Goal: Transaction & Acquisition: Purchase product/service

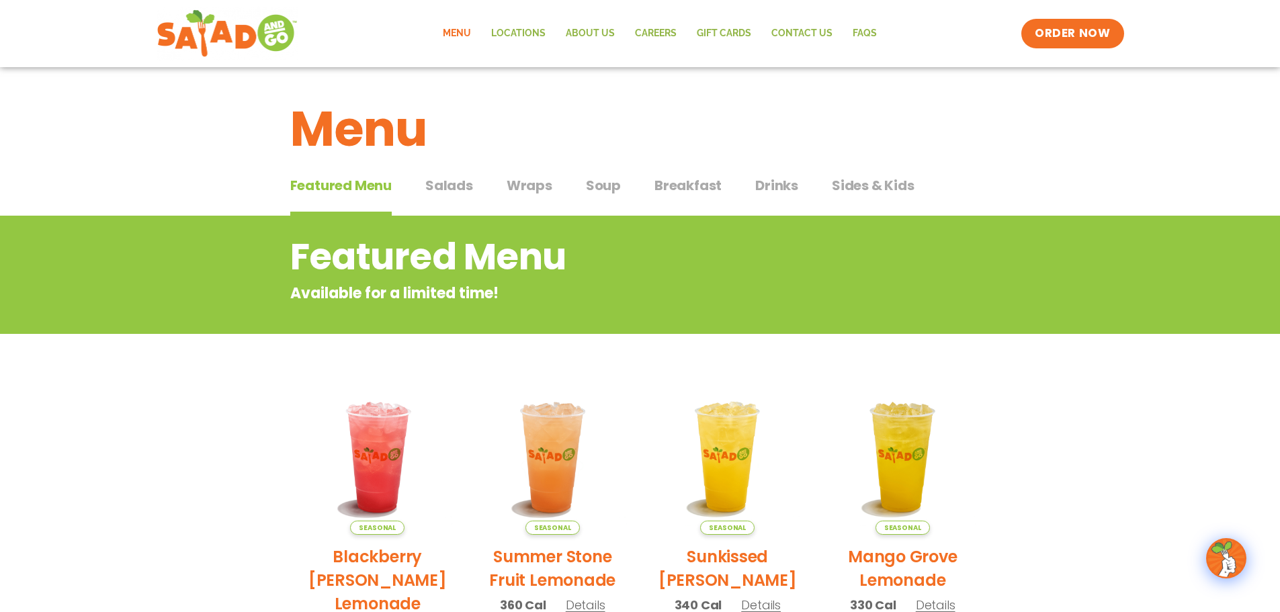
click at [463, 187] on span "Salads" at bounding box center [449, 185] width 48 height 20
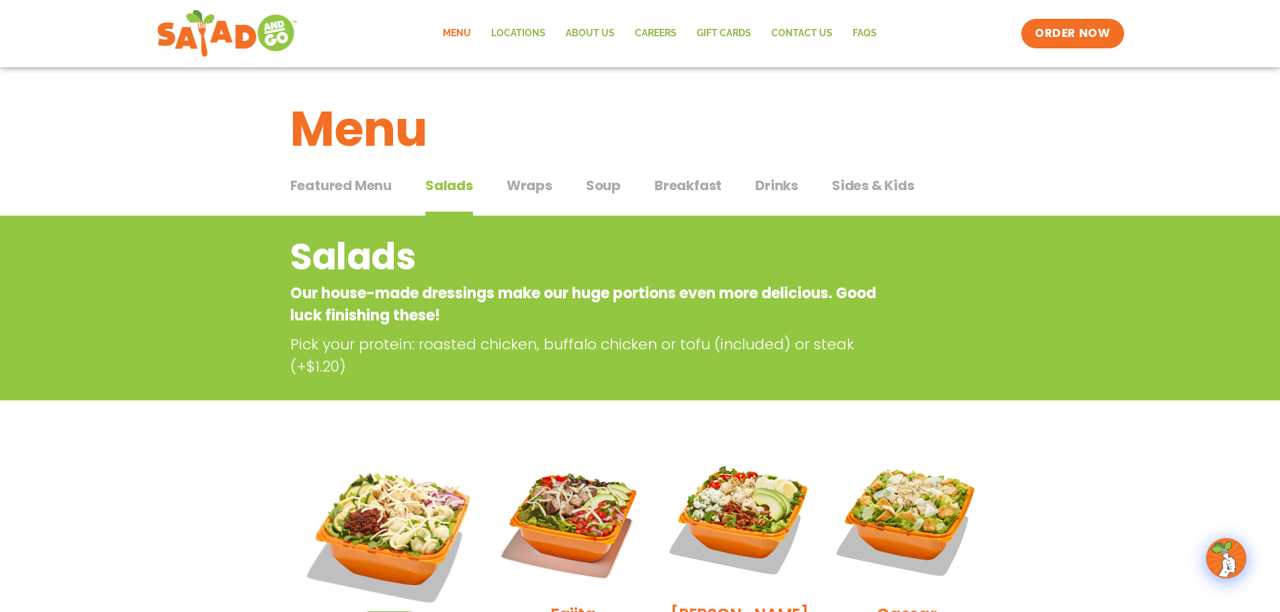
click at [521, 189] on span "Wraps" at bounding box center [529, 185] width 46 height 20
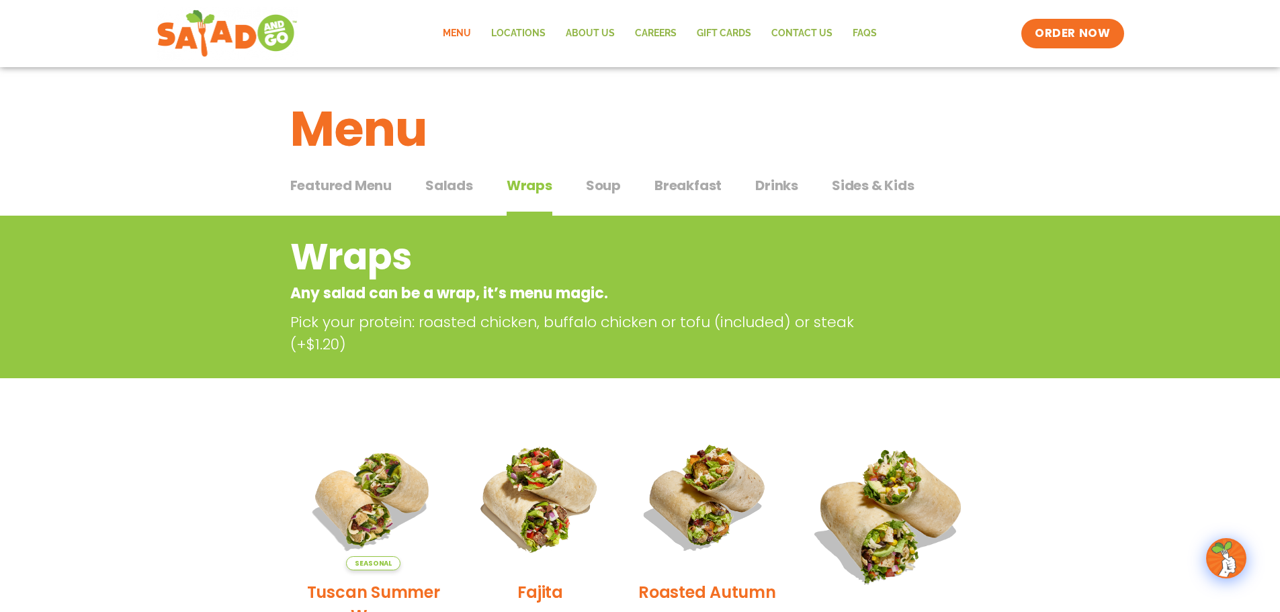
click at [432, 191] on span "Salads" at bounding box center [449, 185] width 48 height 20
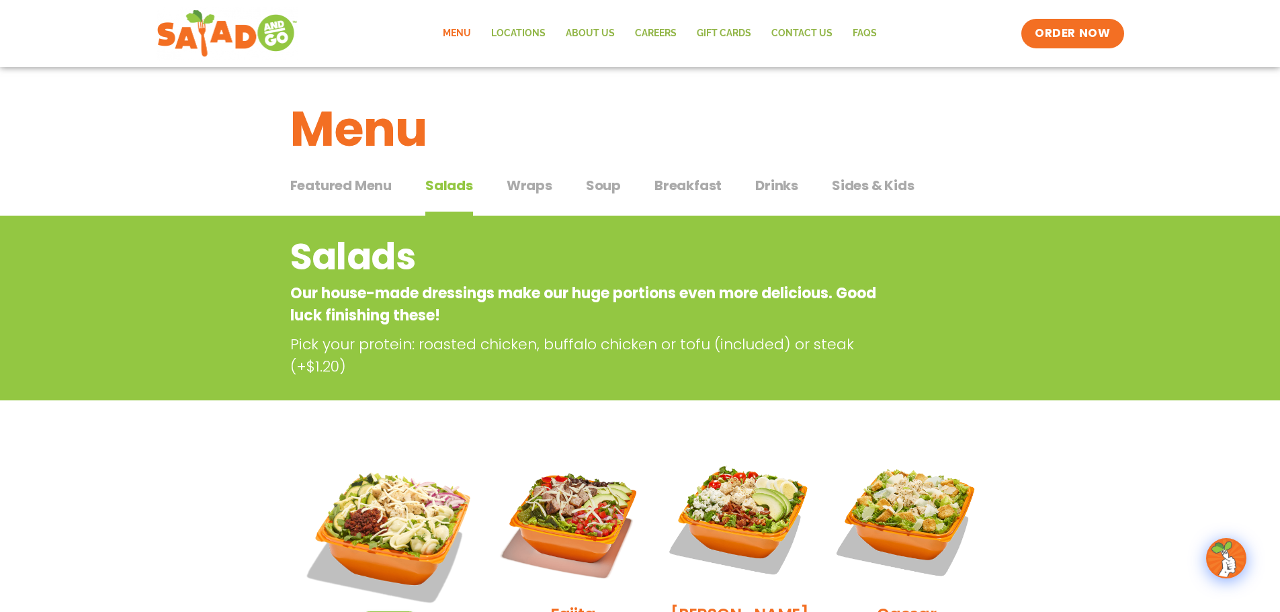
click at [546, 187] on span "Wraps" at bounding box center [529, 185] width 46 height 20
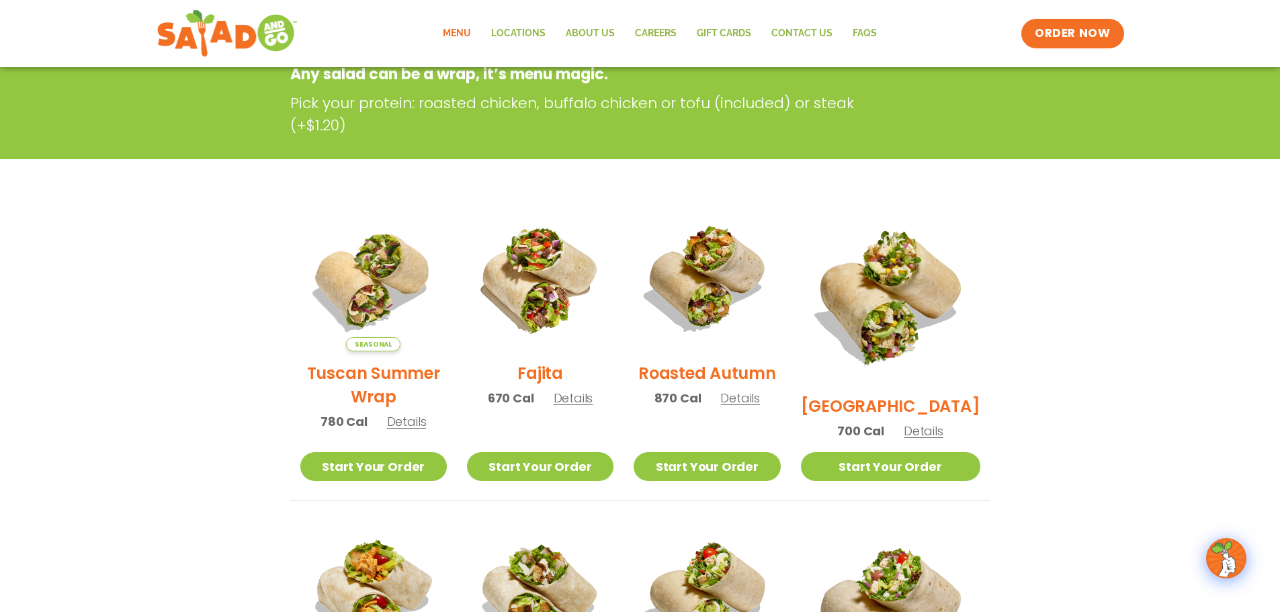
scroll to position [269, 0]
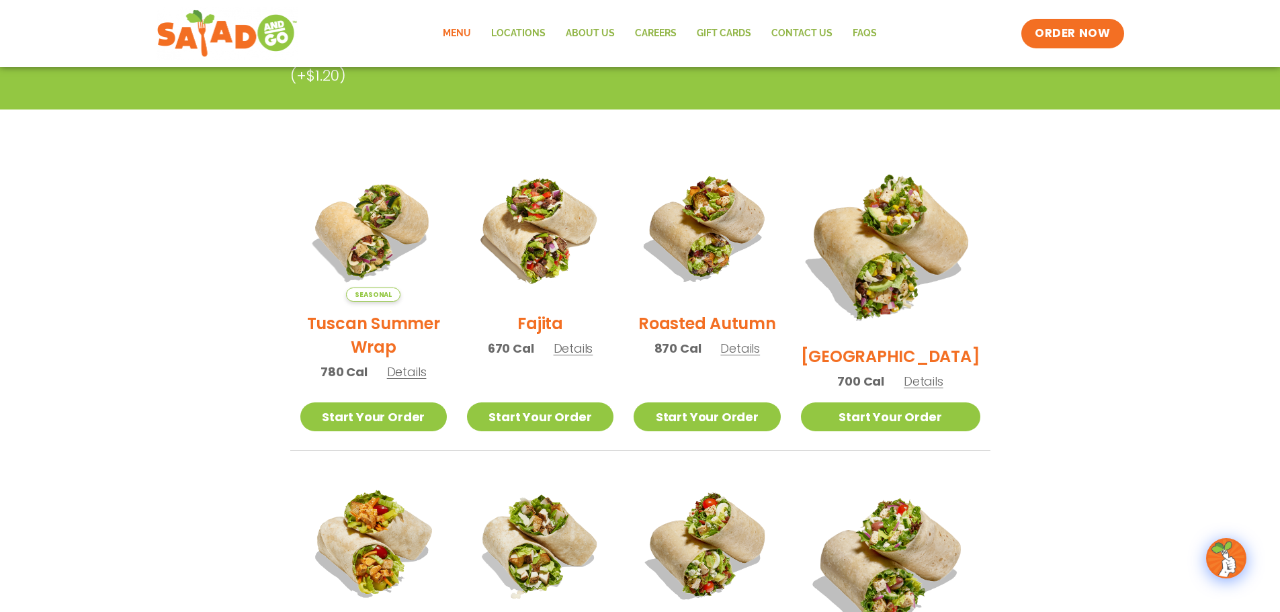
click at [906, 265] on img at bounding box center [889, 245] width 210 height 210
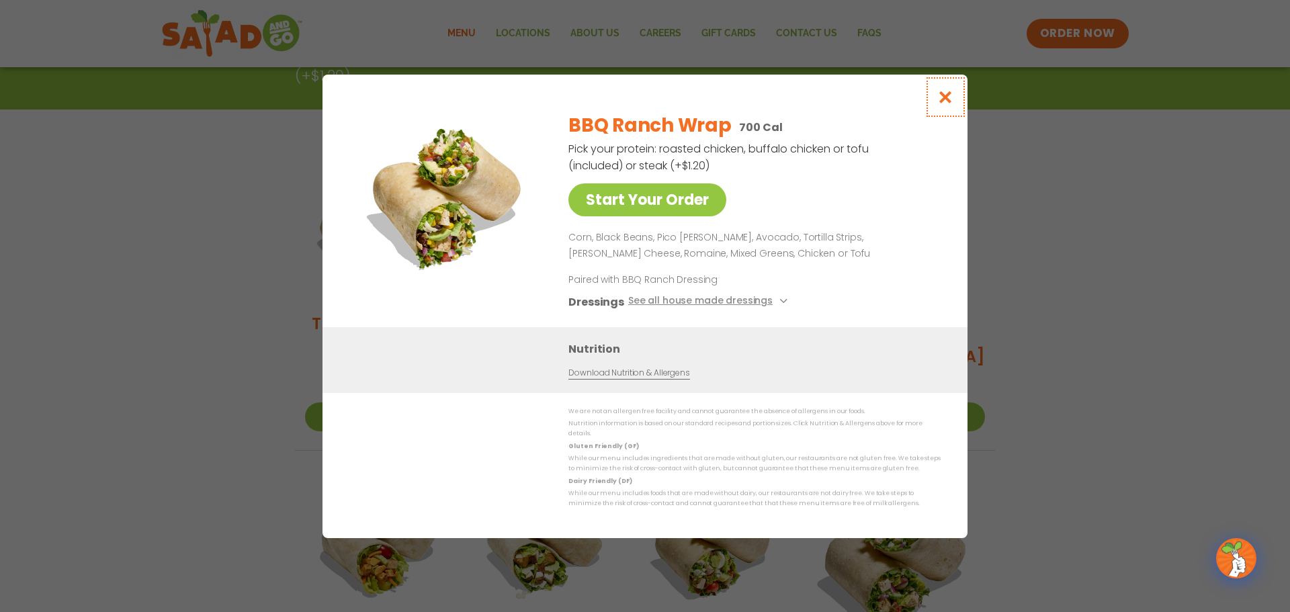
click at [942, 104] on icon "Close modal" at bounding box center [945, 97] width 17 height 14
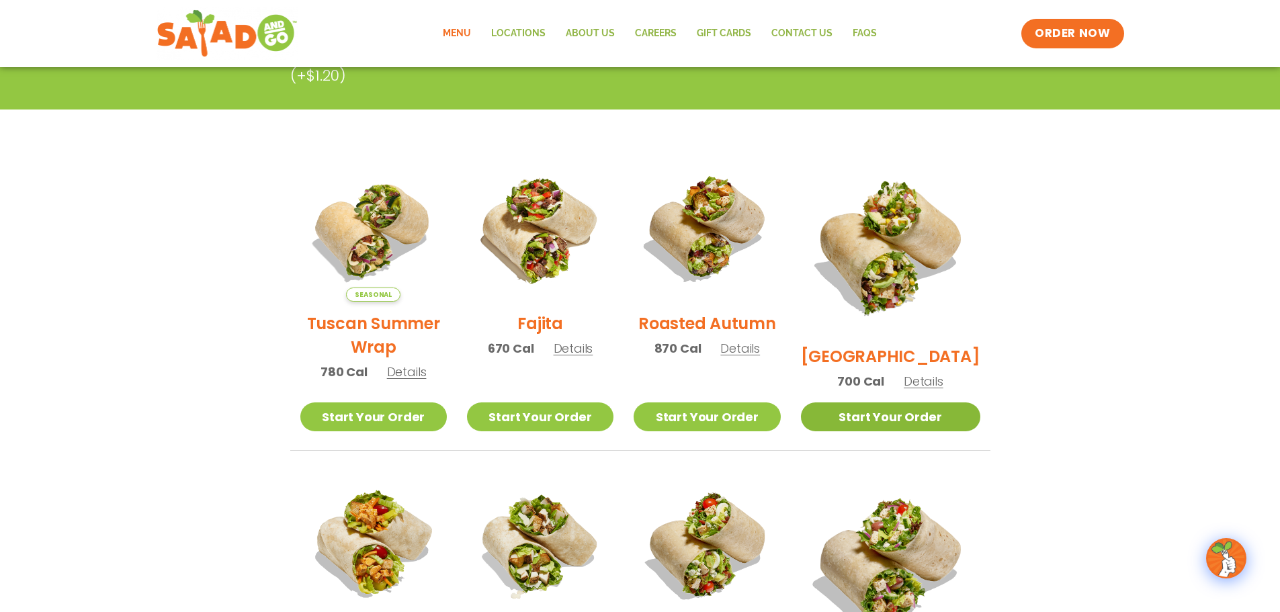
click at [918, 408] on link "Start Your Order" at bounding box center [890, 416] width 179 height 29
